Goal: Task Accomplishment & Management: Manage account settings

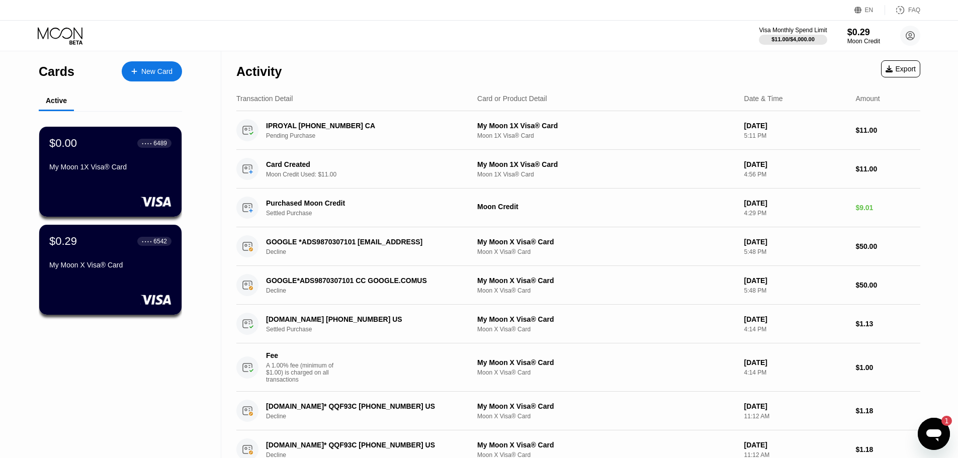
click at [927, 436] on icon "Open messaging window, 1 unread message" at bounding box center [934, 434] width 18 height 18
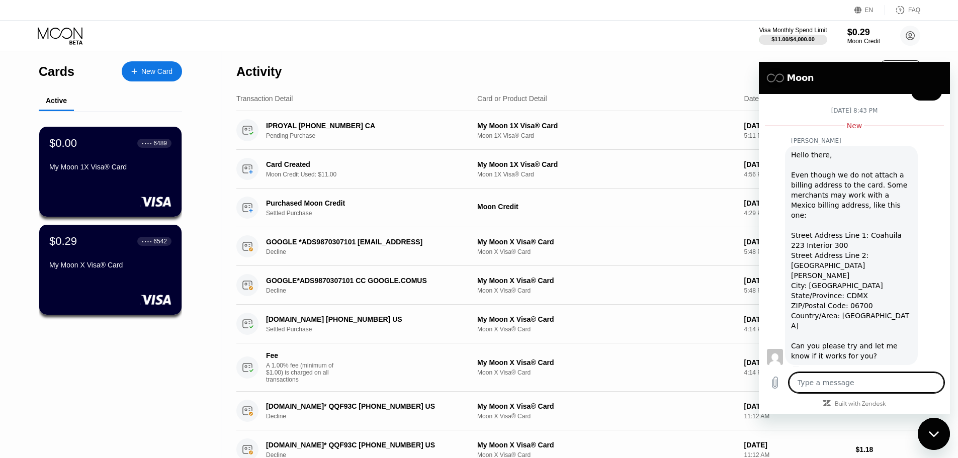
scroll to position [599, 0]
click at [852, 382] on textarea at bounding box center [866, 383] width 155 height 20
type textarea "t"
type textarea "x"
type textarea "th"
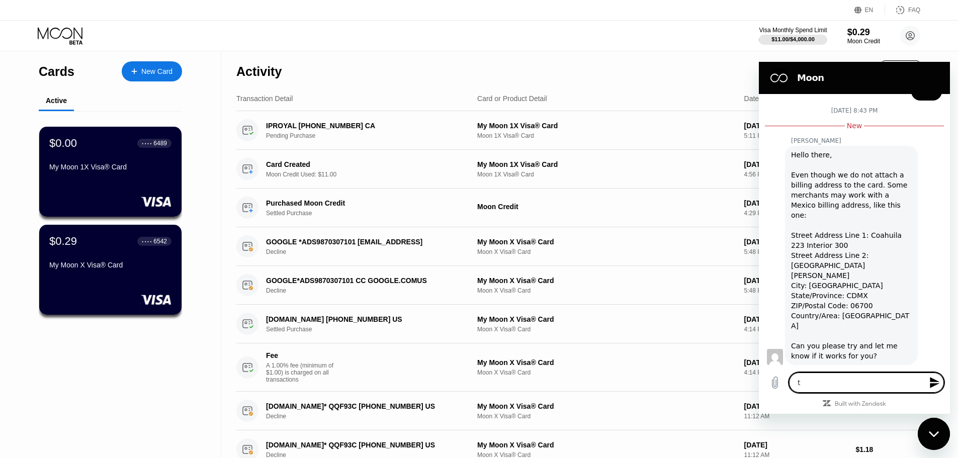
type textarea "x"
type textarea "tha"
type textarea "x"
type textarea "than"
type textarea "x"
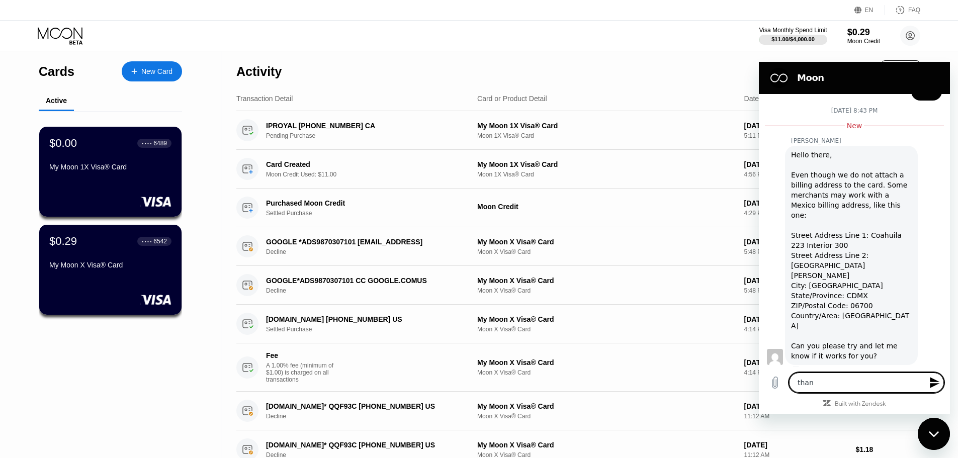
type textarea "thank"
type textarea "x"
type textarea "thanks"
type textarea "x"
type textarea "thanks"
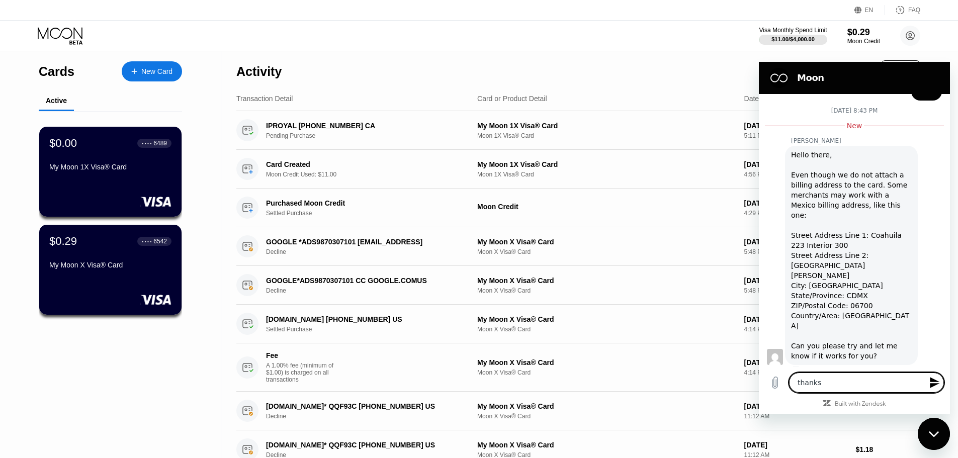
type textarea "x"
type textarea "i"
type textarea "x"
type textarea "i"
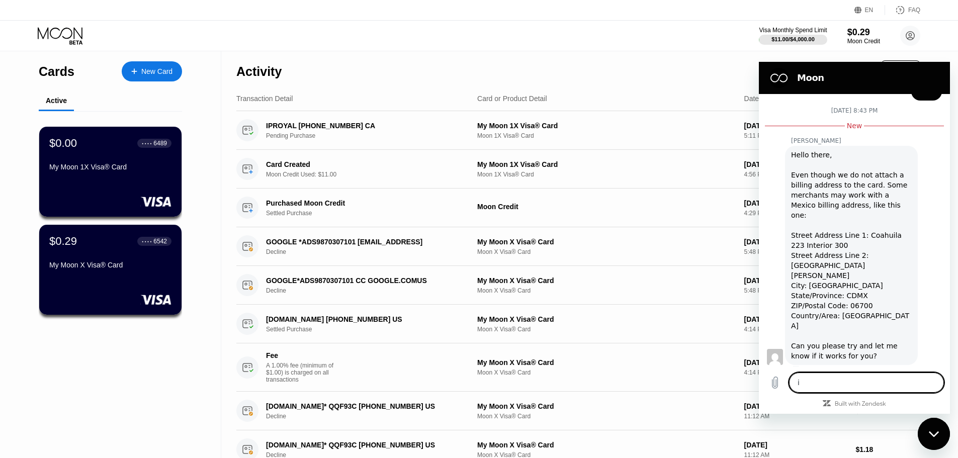
type textarea "x"
type textarea "i g"
type textarea "x"
type textarea "i go"
type textarea "x"
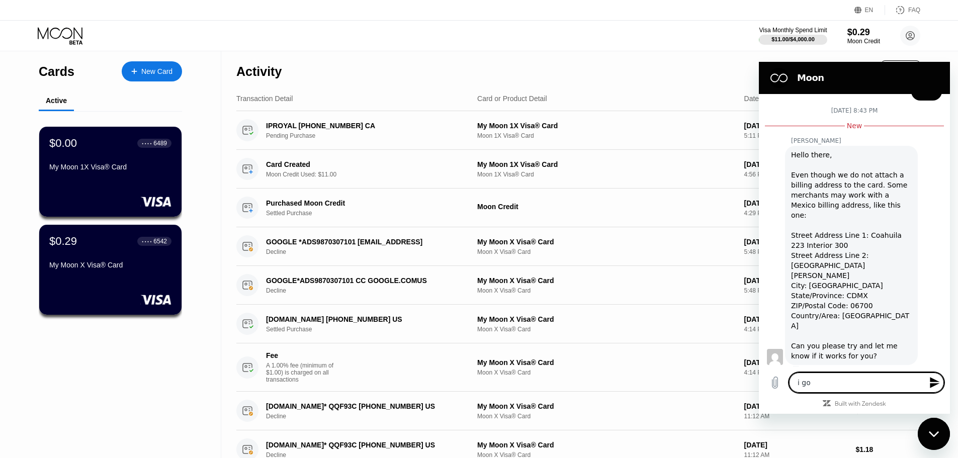
type textarea "i got"
type textarea "x"
type textarea "i got"
type textarea "x"
type textarea "i got i"
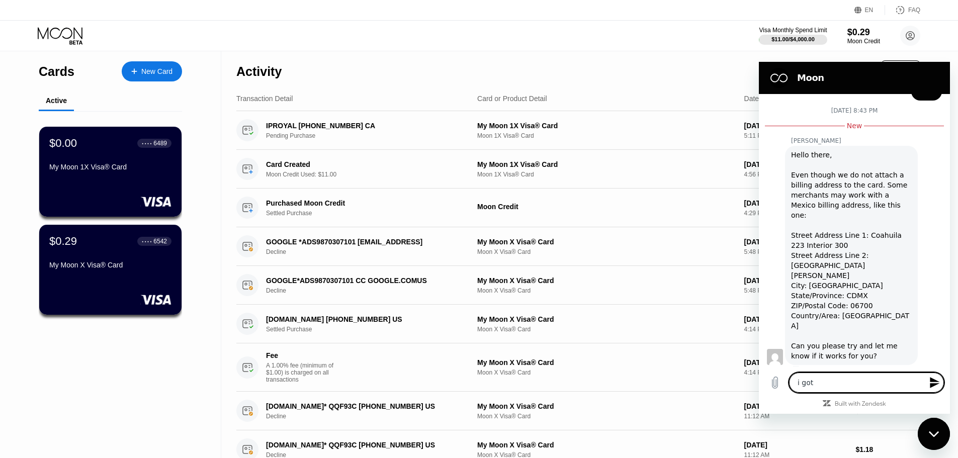
type textarea "x"
type textarea "i got it"
type textarea "x"
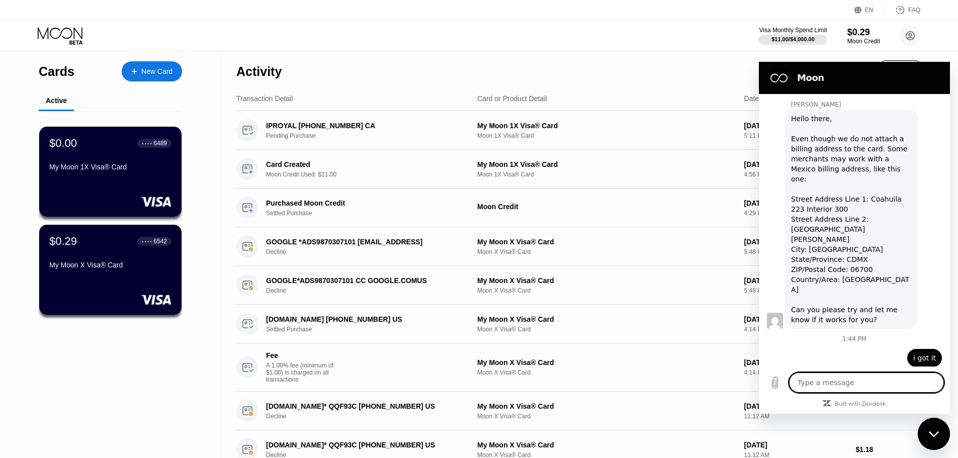
scroll to position [637, 0]
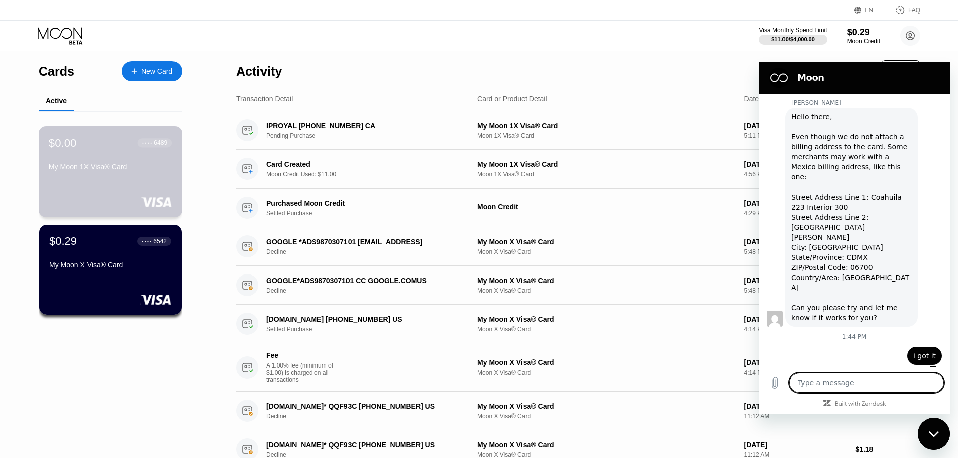
click at [111, 201] on div at bounding box center [110, 202] width 123 height 10
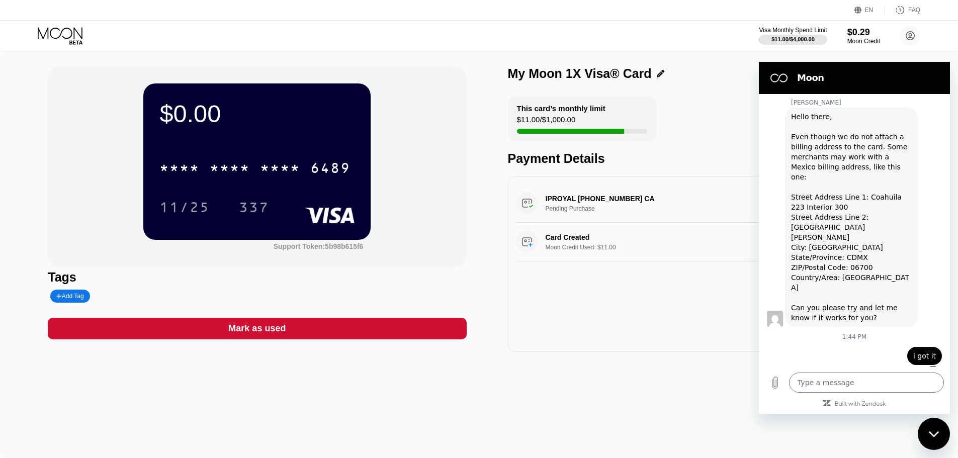
click at [250, 334] on div "Mark as used" at bounding box center [256, 329] width 57 height 12
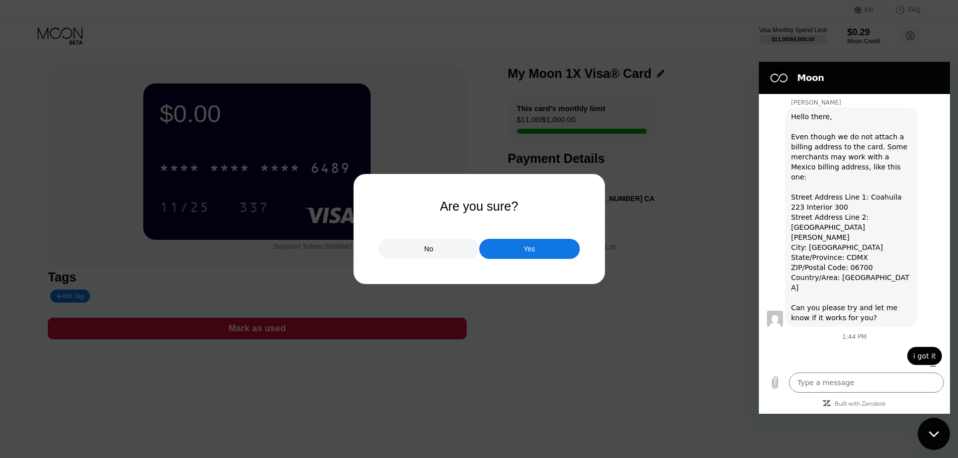
click at [528, 253] on div "Yes" at bounding box center [530, 248] width 12 height 9
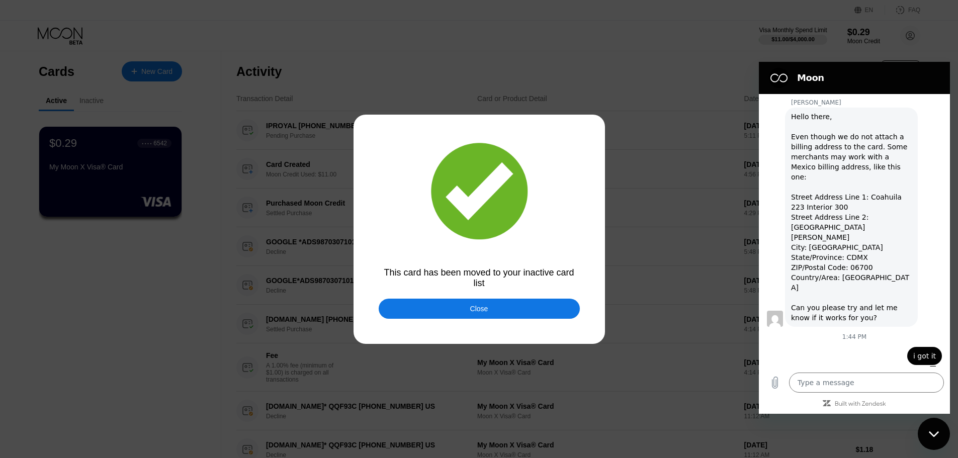
drag, startPoint x: 491, startPoint y: 313, endPoint x: 500, endPoint y: 313, distance: 9.1
click at [491, 313] on div "Close" at bounding box center [479, 309] width 201 height 20
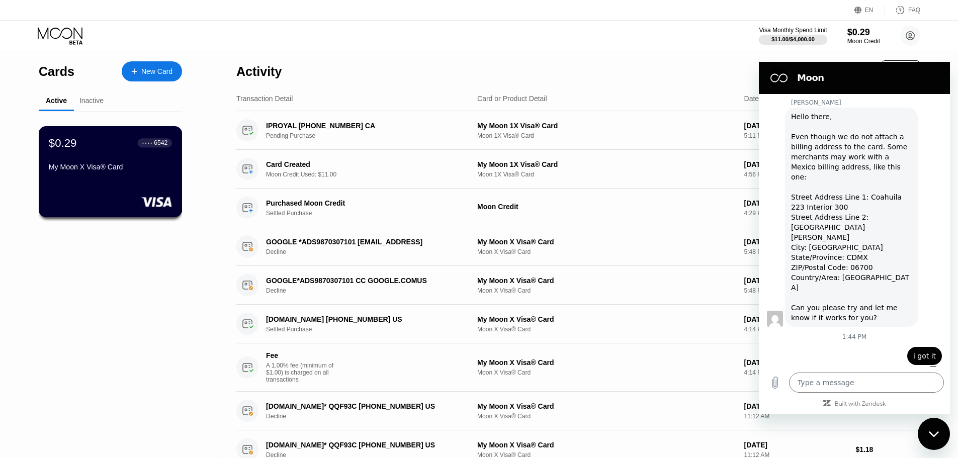
click at [102, 175] on div "My Moon X Visa® Card" at bounding box center [110, 169] width 123 height 12
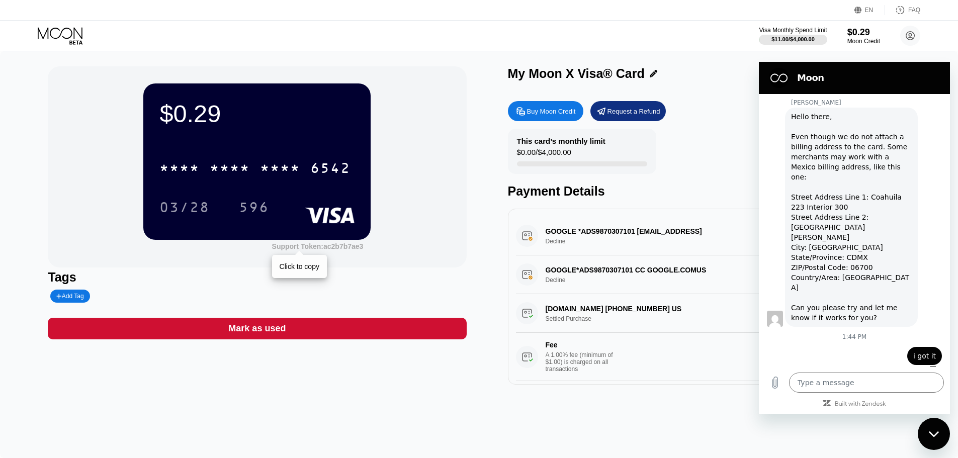
drag, startPoint x: 376, startPoint y: 251, endPoint x: 229, endPoint y: 251, distance: 146.4
click at [229, 251] on div "$0.29 * * * * * * * * * * * * 6542 03/28 596 Support Token: ac2b7b7ae3 Click to…" at bounding box center [257, 166] width 418 height 201
click at [347, 279] on div "Tags" at bounding box center [257, 277] width 418 height 15
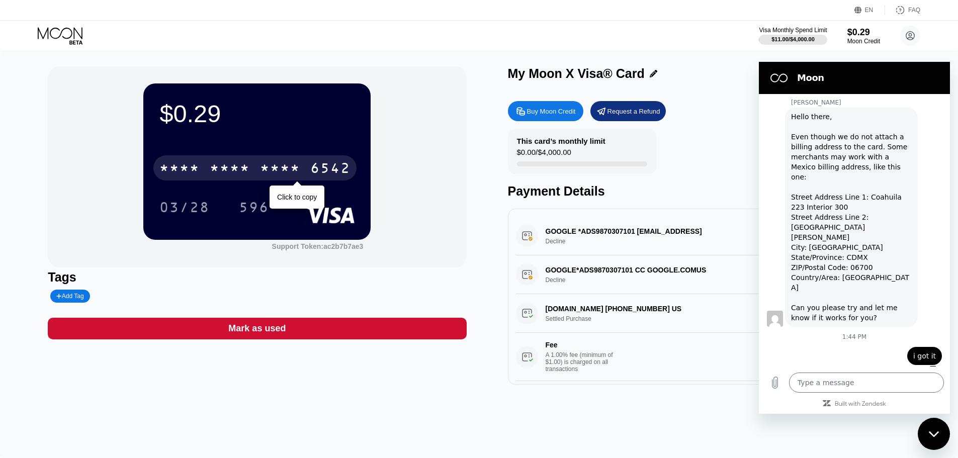
click at [219, 165] on div "* * * *" at bounding box center [230, 169] width 40 height 16
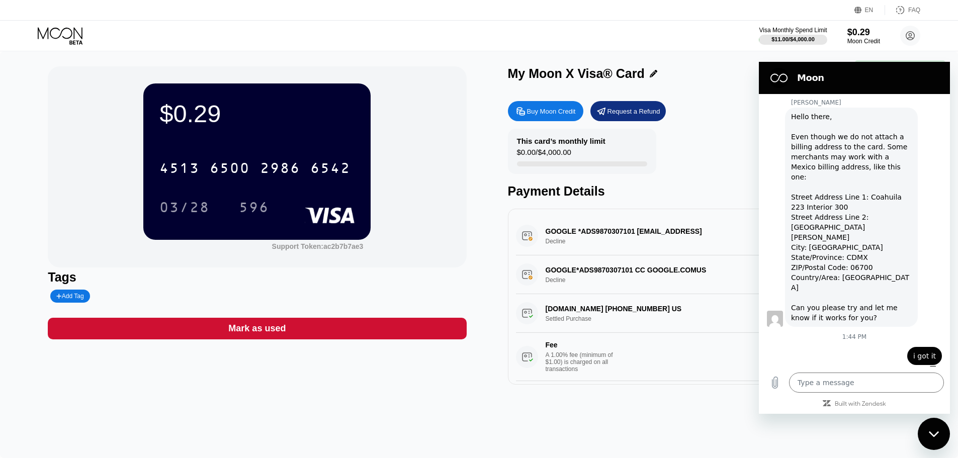
drag, startPoint x: 265, startPoint y: 271, endPoint x: 127, endPoint y: 114, distance: 208.8
click at [265, 271] on div "Tags" at bounding box center [257, 277] width 418 height 15
click at [61, 35] on icon at bounding box center [61, 36] width 47 height 18
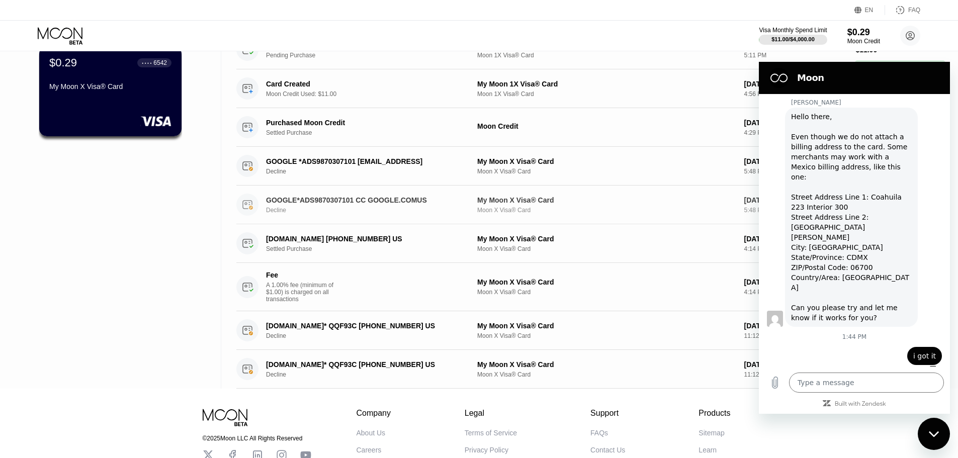
scroll to position [172, 0]
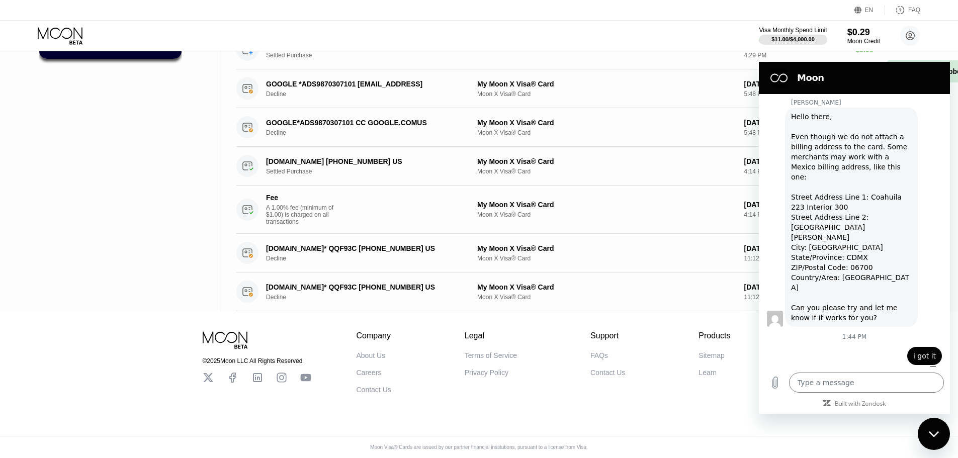
click at [928, 423] on div "Close messaging window" at bounding box center [934, 434] width 30 height 30
type textarea "x"
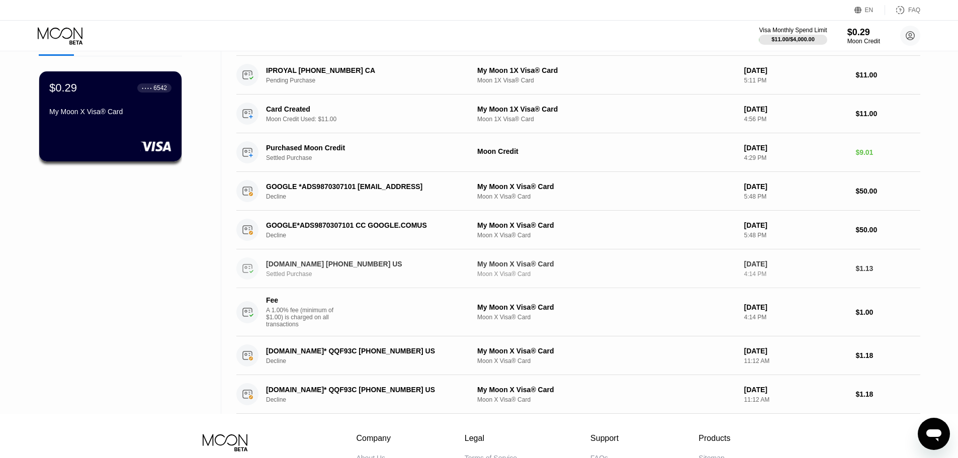
scroll to position [0, 0]
